Goal: Entertainment & Leisure: Consume media (video, audio)

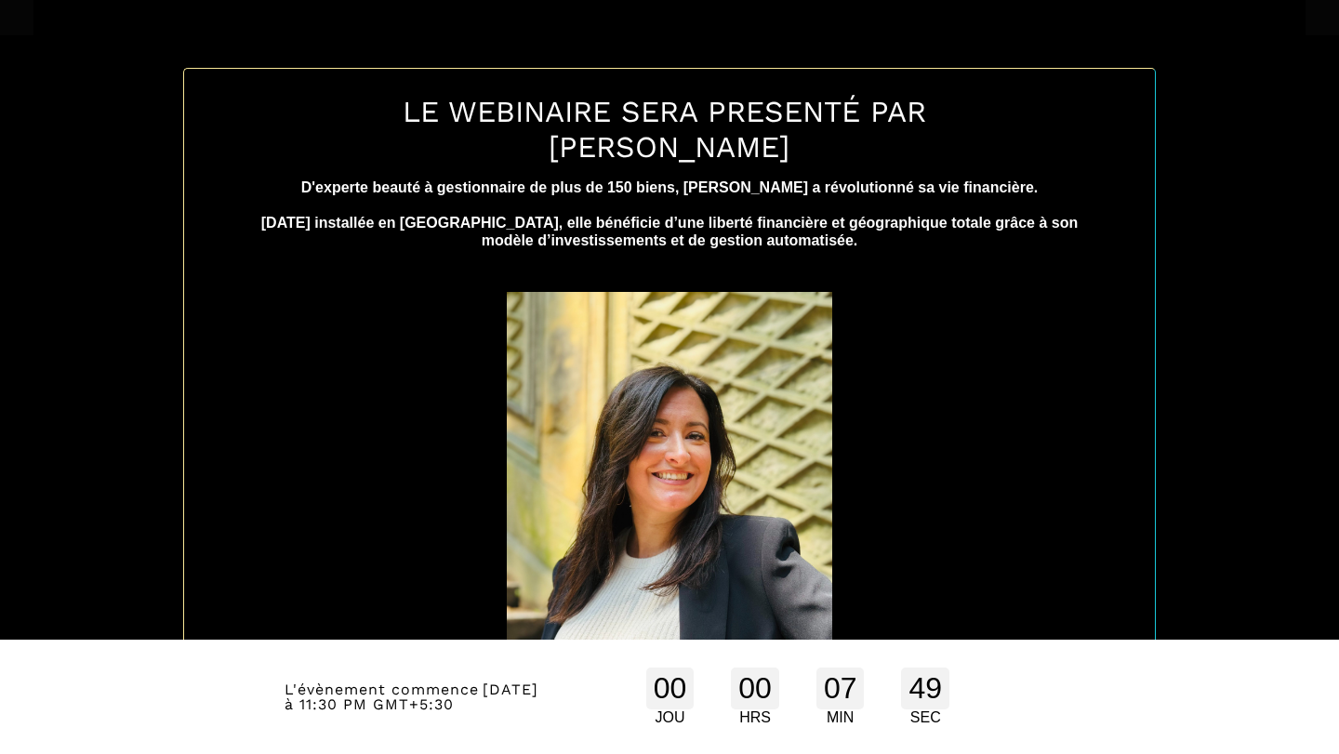
scroll to position [838, 0]
click at [657, 676] on div "00" at bounding box center [670, 688] width 48 height 42
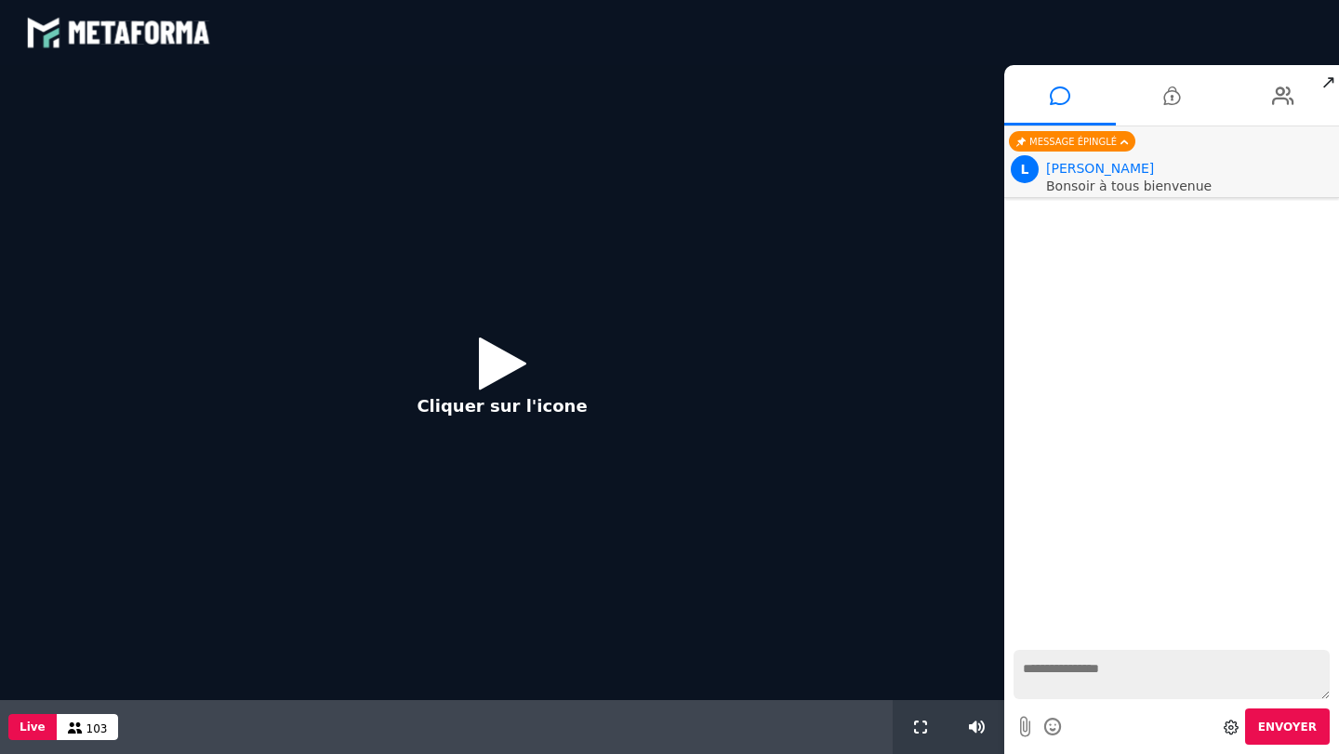
click at [502, 363] on icon at bounding box center [502, 363] width 47 height 60
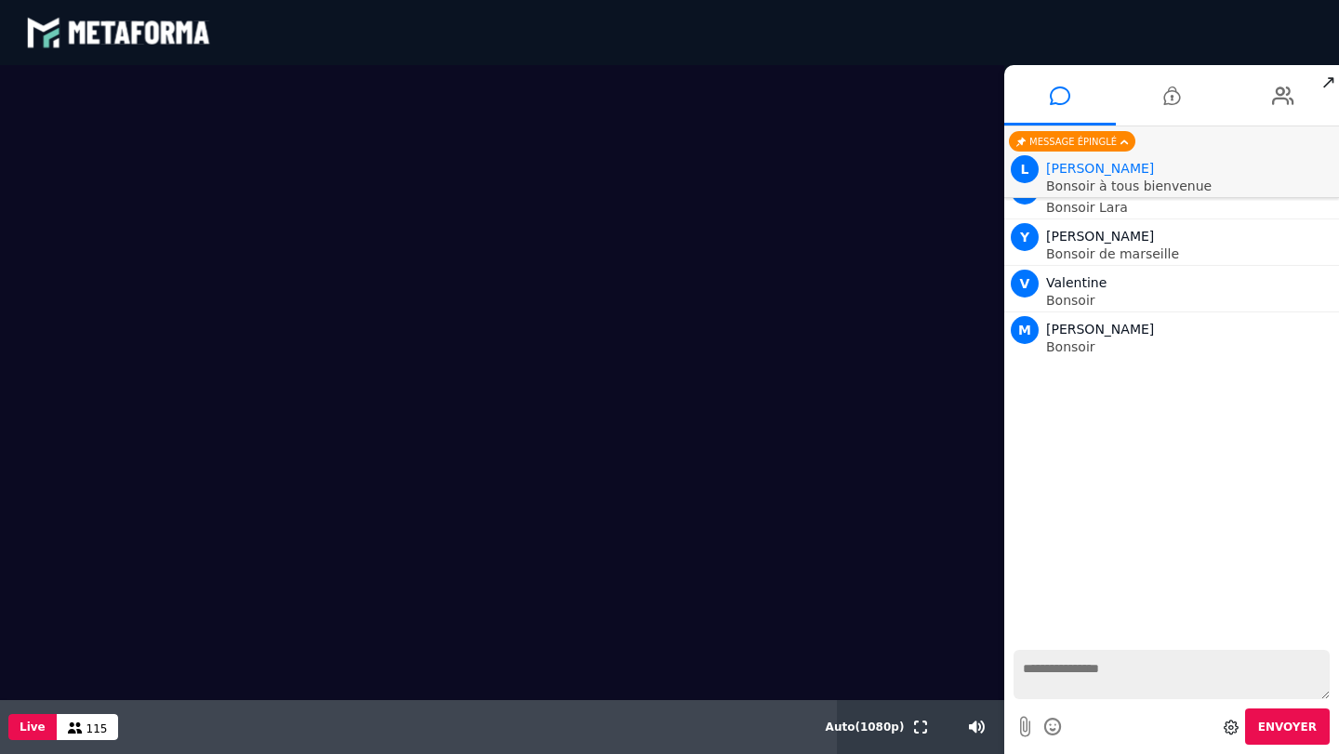
click at [1163, 674] on textarea at bounding box center [1171, 674] width 316 height 49
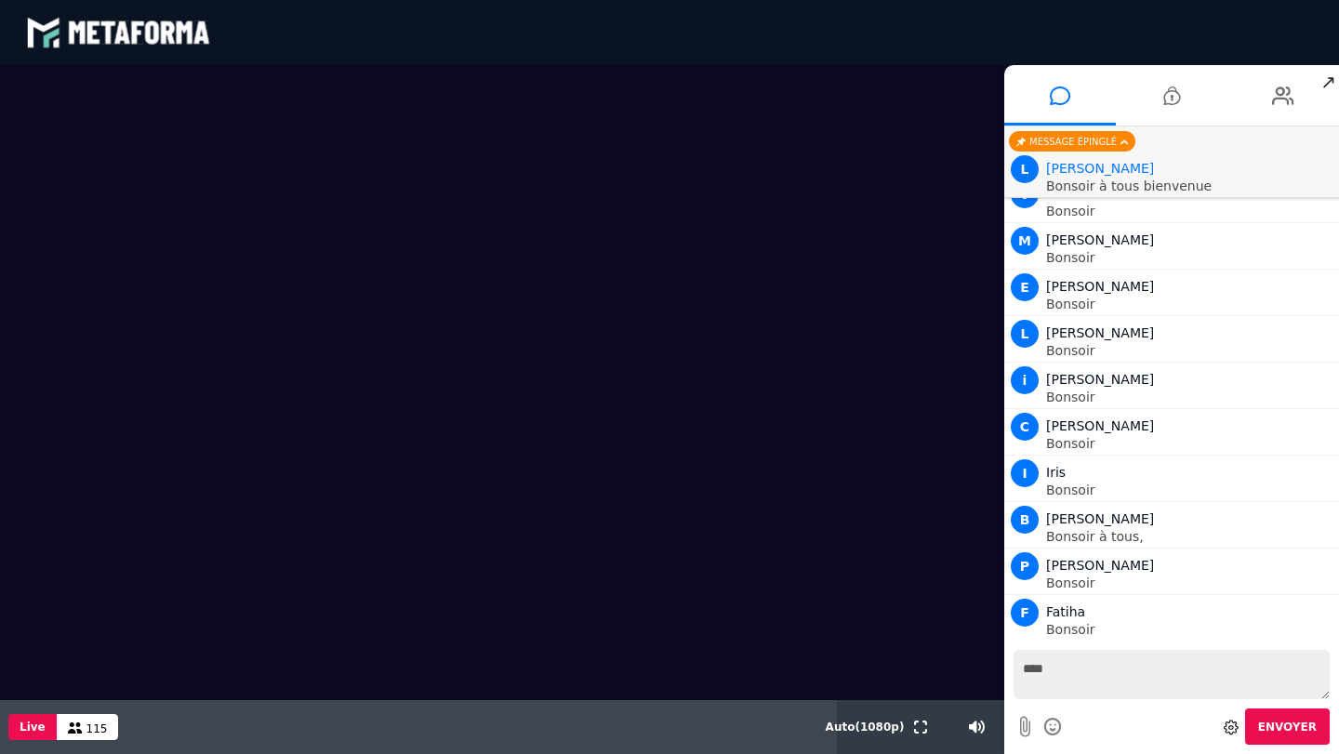
scroll to position [136, 0]
type textarea "*******"
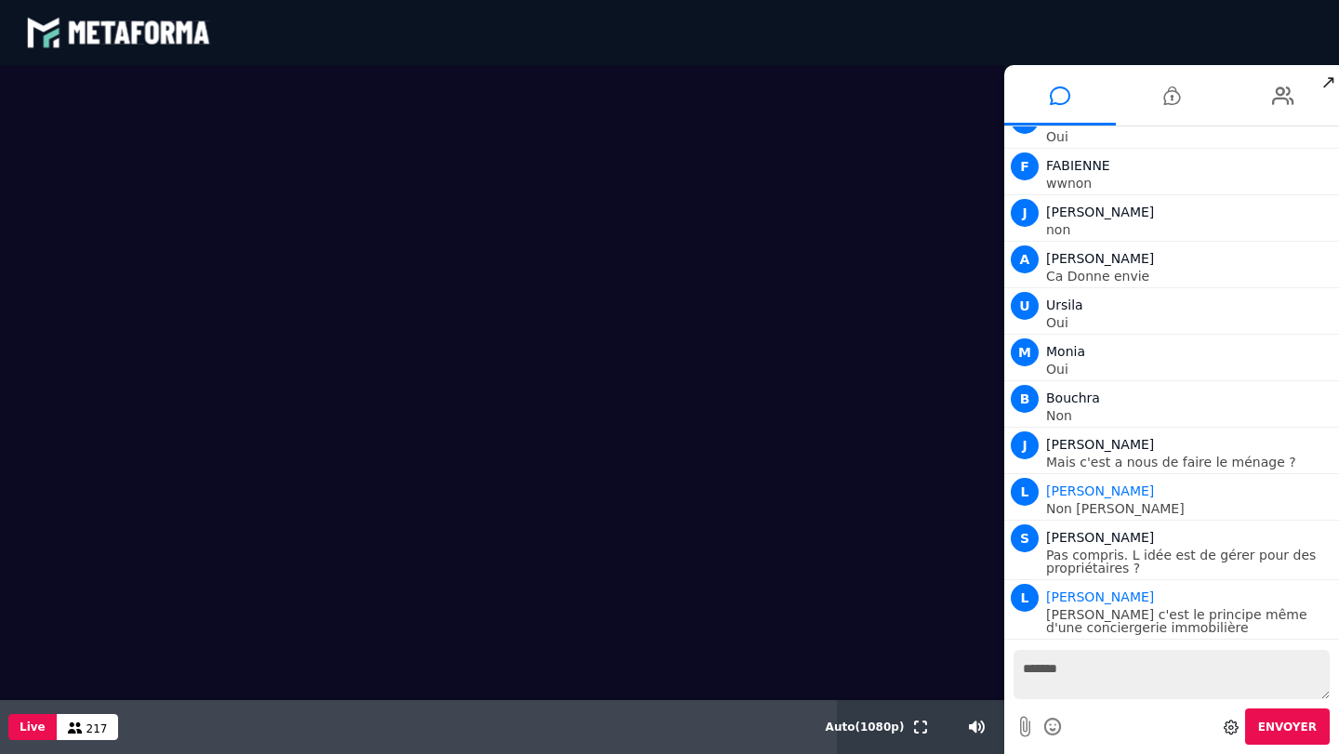
scroll to position [13257, 0]
